Goal: Find contact information: Find contact information

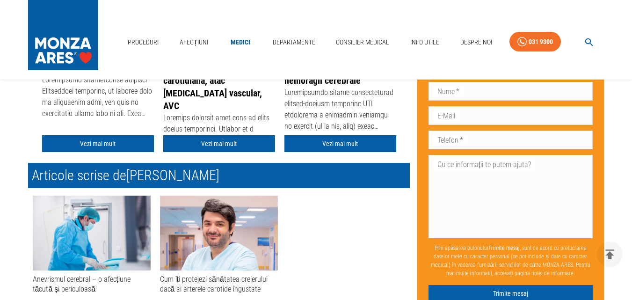
scroll to position [302, 0]
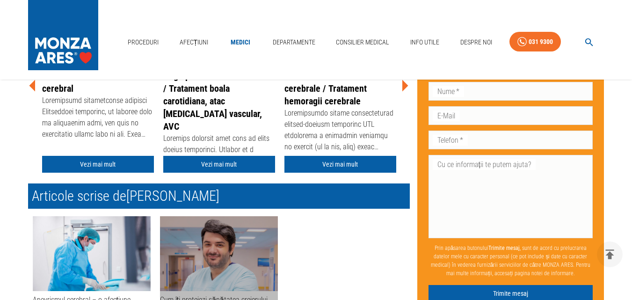
click at [223, 246] on img at bounding box center [219, 253] width 118 height 75
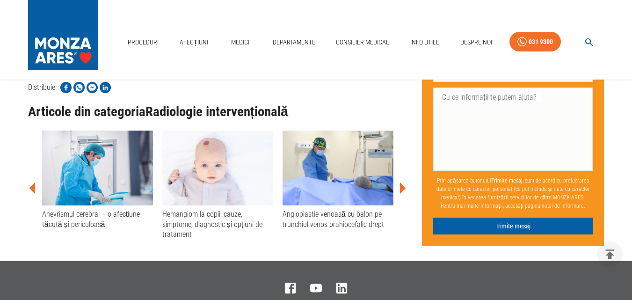
scroll to position [1684, 0]
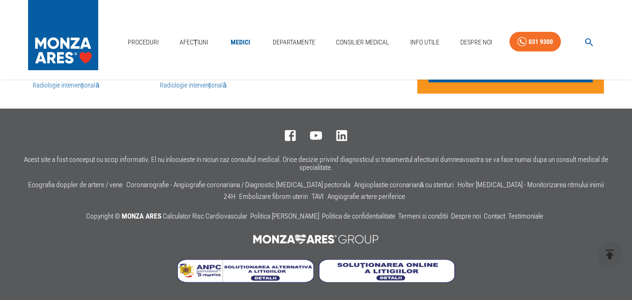
scroll to position [302, 0]
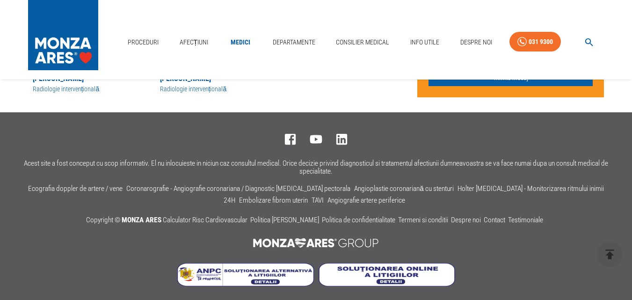
scroll to position [629, 0]
